Goal: Find specific page/section: Find specific page/section

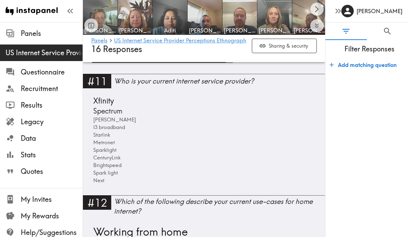
scroll to position [1447, 0]
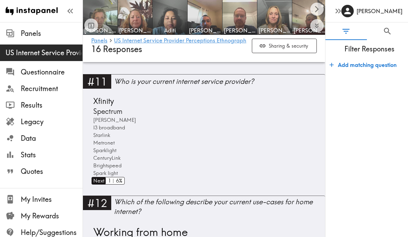
click at [95, 177] on span "Next" at bounding box center [98, 181] width 13 height 8
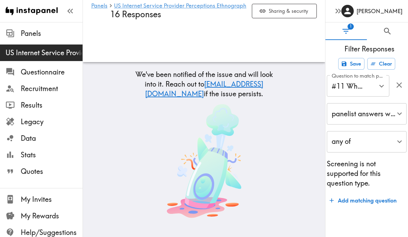
scroll to position [19, 0]
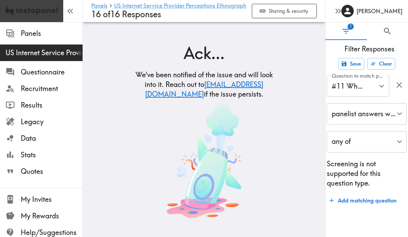
click at [38, 9] on img at bounding box center [32, 11] width 52 height 22
